Goal: Check status: Check status

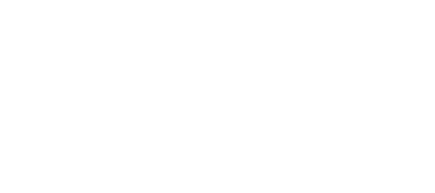
click at [273, 0] on html at bounding box center [217, 0] width 435 height 0
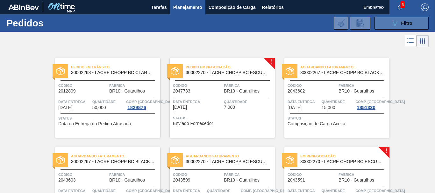
click at [392, 18] on button "089F7B8B-B2A5-4AFE-B5C0-19BA573D28AC Filtro" at bounding box center [401, 23] width 54 height 13
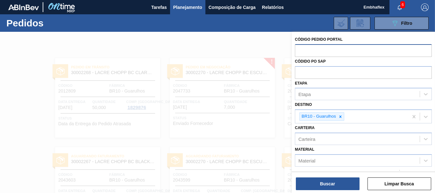
click at [360, 48] on input "text" at bounding box center [363, 50] width 137 height 12
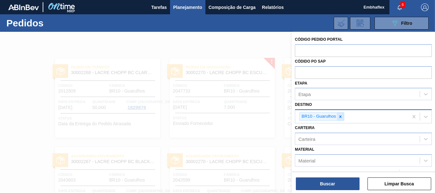
click at [342, 116] on icon at bounding box center [340, 117] width 4 height 4
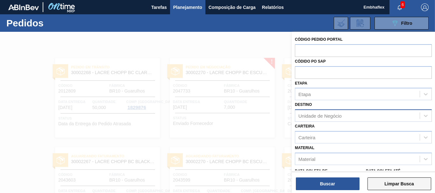
click at [413, 182] on button "Limpar Busca" at bounding box center [399, 184] width 64 height 13
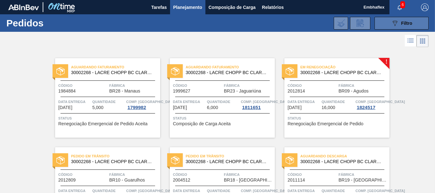
click at [403, 27] on div "089F7B8B-B2A5-4AFE-B5C0-19BA573D28AC Filtro" at bounding box center [401, 23] width 21 height 8
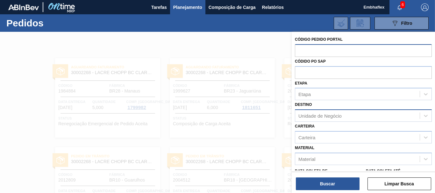
click at [344, 52] on input "text" at bounding box center [363, 50] width 137 height 12
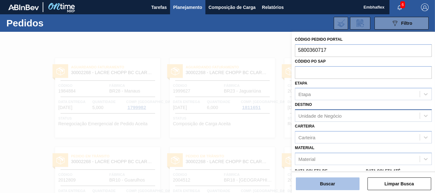
type input "5800360717"
click at [338, 187] on button "Buscar" at bounding box center [328, 184] width 64 height 13
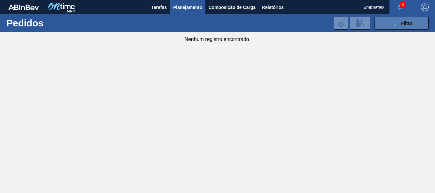
click at [395, 27] on button "089F7B8B-B2A5-4AFE-B5C0-19BA573D28AC Filtro" at bounding box center [401, 23] width 54 height 13
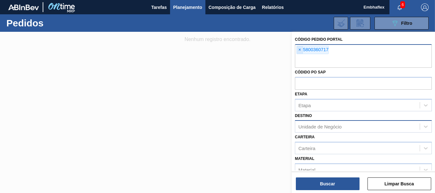
click at [302, 49] on span "×" at bounding box center [300, 50] width 6 height 8
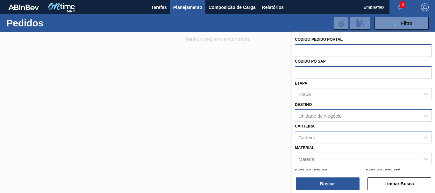
click at [305, 73] on input "text" at bounding box center [363, 72] width 137 height 12
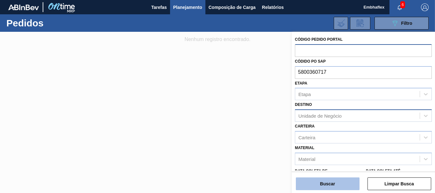
type input "5800360717"
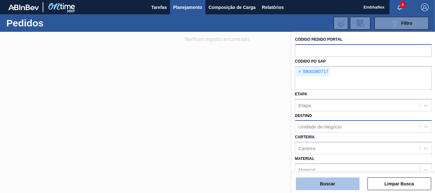
click at [353, 186] on button "Buscar" at bounding box center [328, 184] width 64 height 13
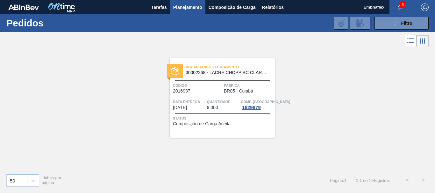
click at [245, 132] on div "Aguardando Faturamento 30002268 - [PERSON_NAME] [PERSON_NAME] AF IN65 Código 20…" at bounding box center [222, 98] width 105 height 80
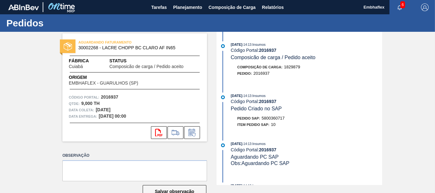
click at [376, 121] on div "Pedido SAP: 5800360717" at bounding box center [306, 118] width 151 height 6
click at [370, 131] on div "[DATE] 14:13 : Insumos Código Portal: 2016937 Pedido Criado no SAP Pedido SAP: …" at bounding box center [300, 112] width 164 height 38
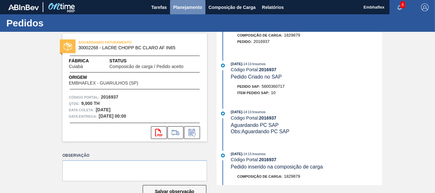
click at [193, 7] on span "Planejamento" at bounding box center [187, 7] width 29 height 8
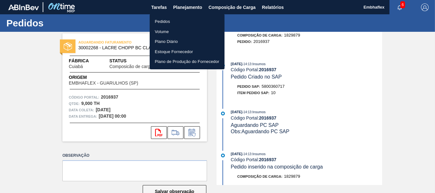
click at [176, 22] on li "Pedidos" at bounding box center [187, 22] width 75 height 10
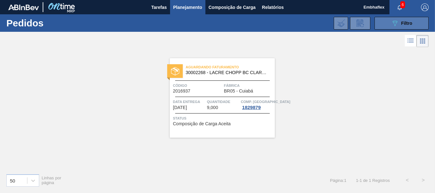
click at [402, 24] on span "Filtro" at bounding box center [406, 23] width 11 height 5
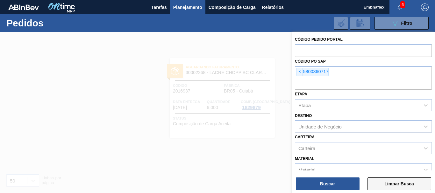
click at [397, 187] on button "Limpar Busca" at bounding box center [399, 184] width 64 height 13
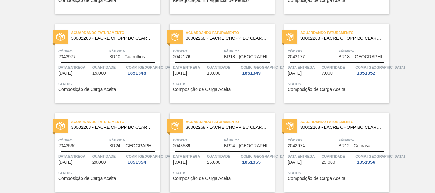
scroll to position [1130, 0]
